Goal: Find specific page/section: Find specific page/section

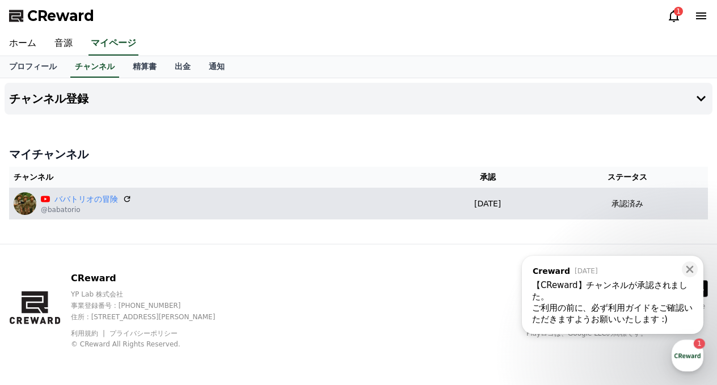
scroll to position [14, 0]
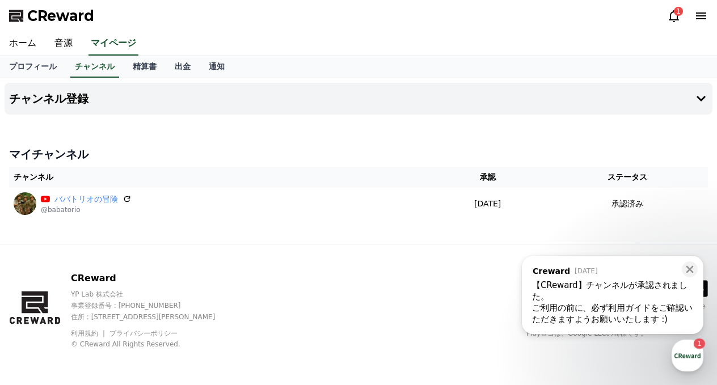
click at [2, 132] on div "チャンネル登録 マイチャンネル チャンネル 承認 ステータス ババトリオの冒険 @babatorio [DATE] 09-02 承認済み" at bounding box center [358, 161] width 717 height 166
click at [27, 36] on link "ホーム" at bounding box center [22, 44] width 45 height 24
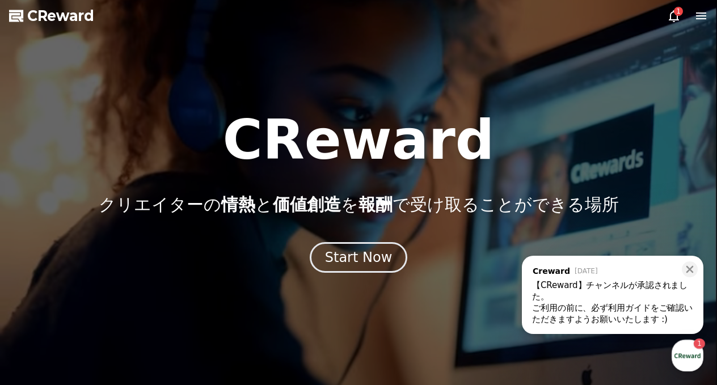
drag, startPoint x: 36, startPoint y: 123, endPoint x: 410, endPoint y: 258, distance: 397.7
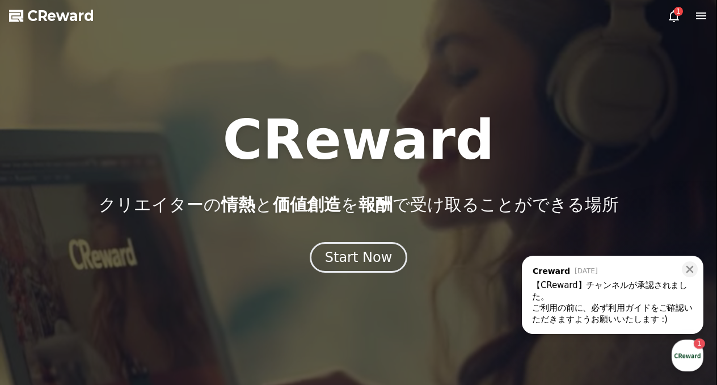
click at [410, 258] on div "Start Now" at bounding box center [358, 257] width 717 height 31
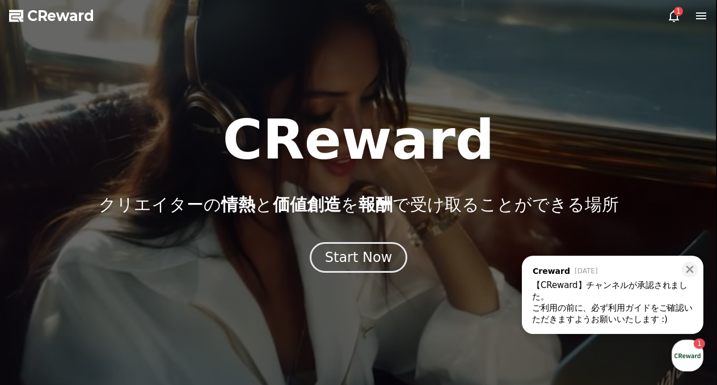
click at [410, 258] on div "Start Now" at bounding box center [358, 257] width 717 height 31
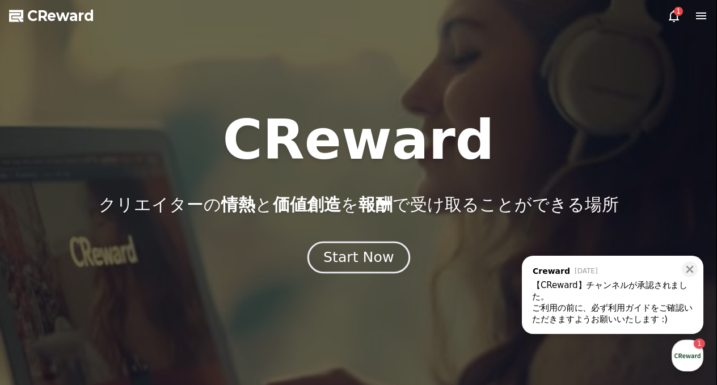
click at [384, 262] on div "Start Now" at bounding box center [359, 257] width 70 height 19
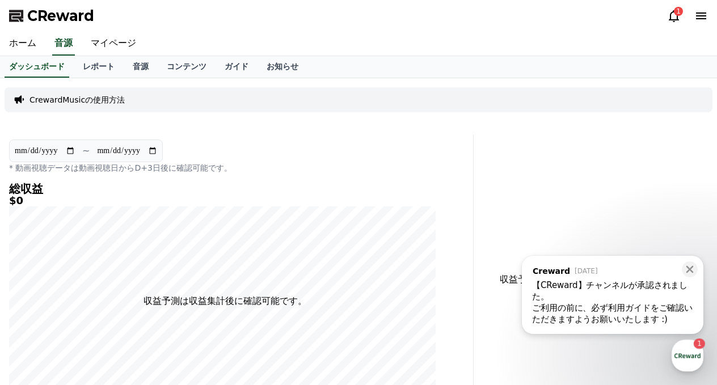
click at [0, 115] on div "**********" at bounding box center [358, 292] width 717 height 429
click at [93, 66] on link "レポート" at bounding box center [99, 67] width 50 height 22
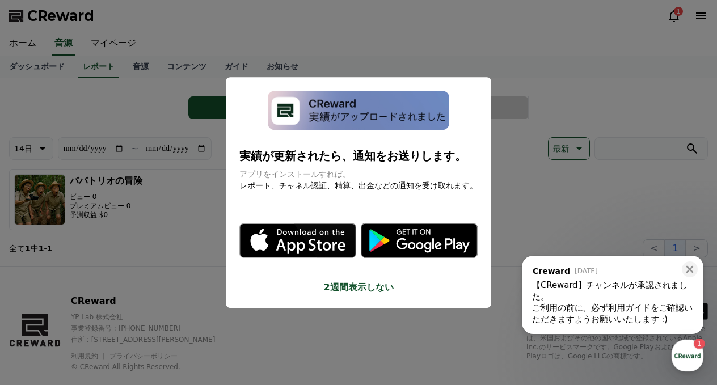
click at [0, 115] on button "close modal" at bounding box center [358, 192] width 717 height 385
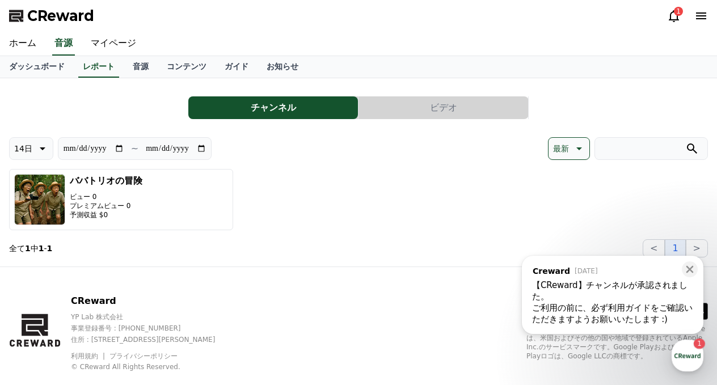
click at [0, 115] on div "**********" at bounding box center [358, 172] width 717 height 188
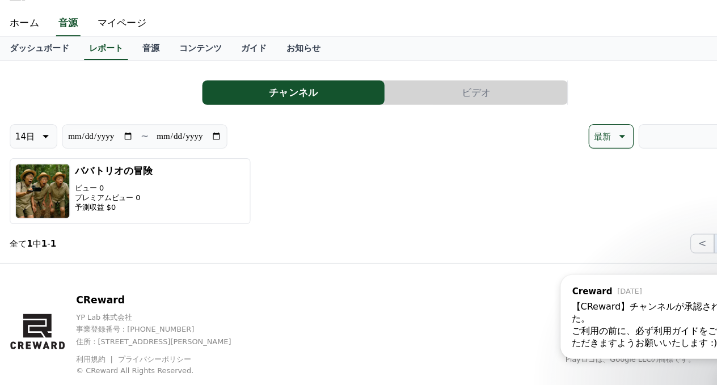
scroll to position [2, 0]
